Goal: Entertainment & Leisure: Consume media (video, audio)

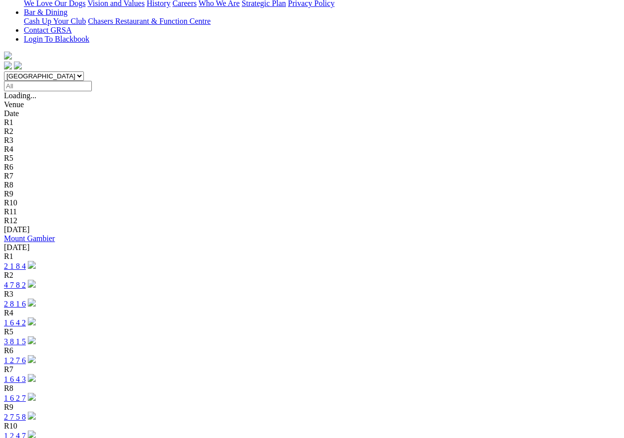
scroll to position [248, 0]
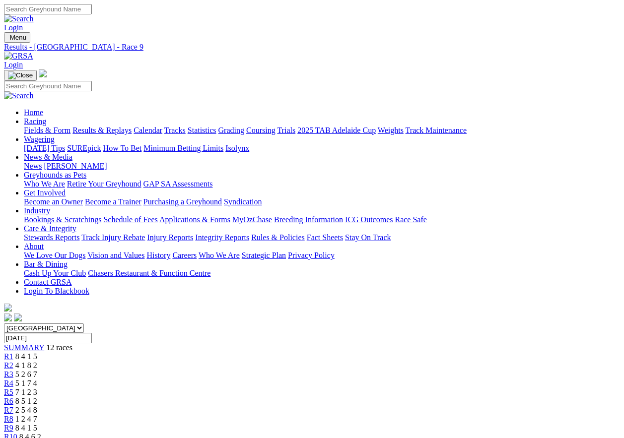
click at [407, 415] on div "R8 1 2 4 7" at bounding box center [312, 419] width 616 height 9
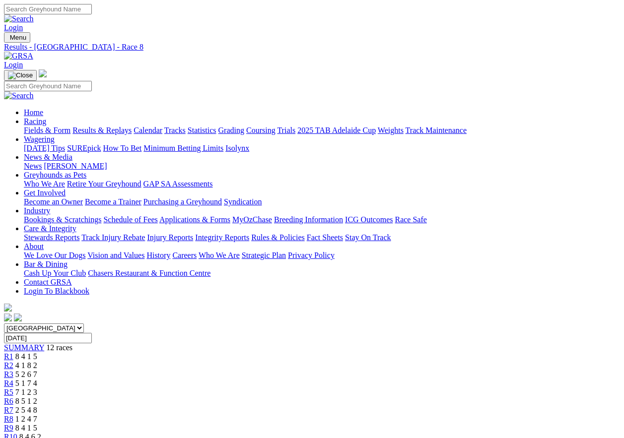
click at [201, 370] on div "R3 5 2 6 7" at bounding box center [312, 374] width 616 height 9
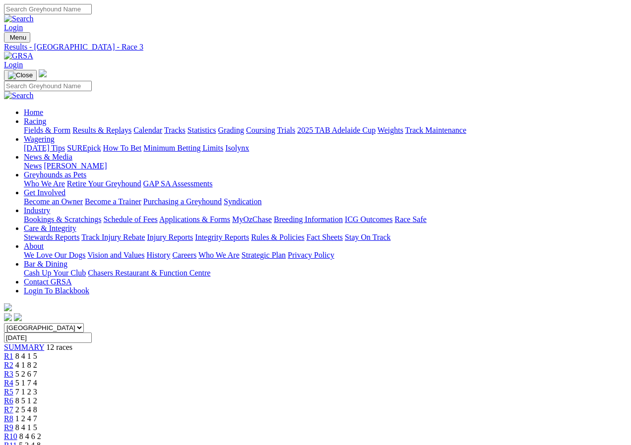
drag, startPoint x: 428, startPoint y: 27, endPoint x: 345, endPoint y: 52, distance: 86.6
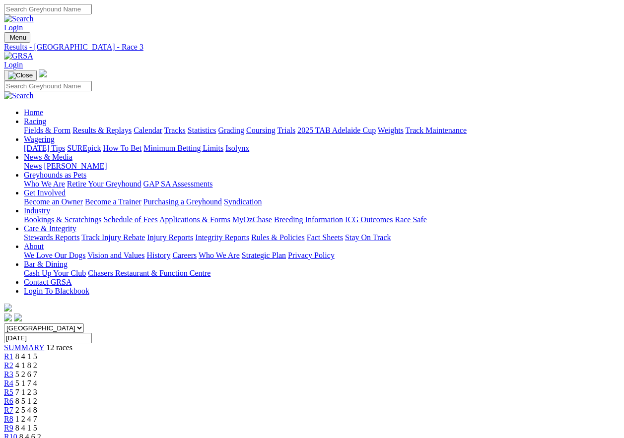
click at [37, 352] on span "8 4 1 5" at bounding box center [26, 356] width 22 height 8
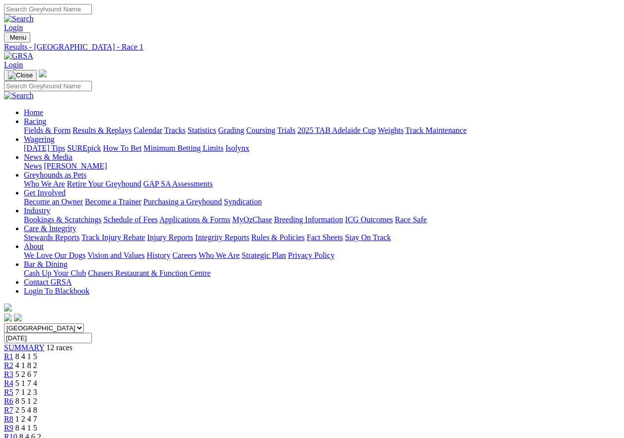
click at [57, 126] on link "Fields & Form" at bounding box center [47, 130] width 47 height 8
